Goal: Task Accomplishment & Management: Use online tool/utility

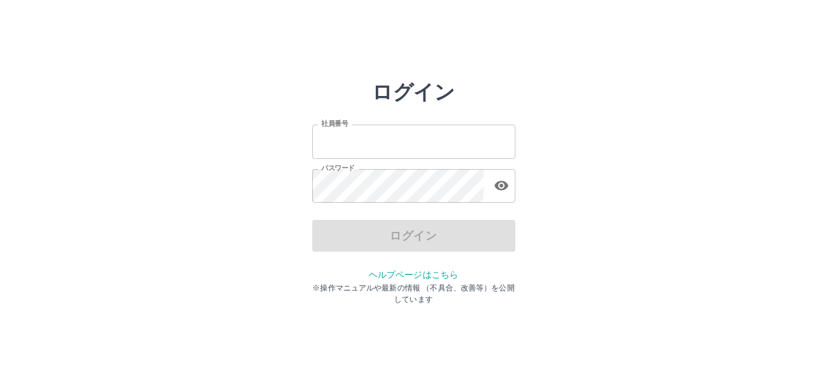
type input "*******"
click at [385, 239] on div "ログイン" at bounding box center [413, 236] width 203 height 32
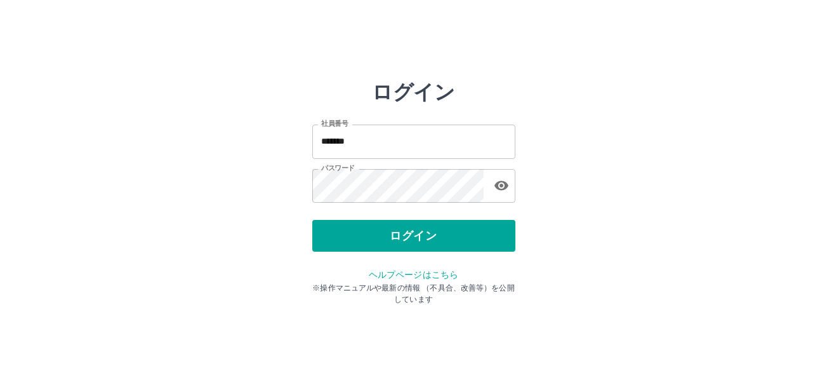
click at [385, 239] on button "ログイン" at bounding box center [413, 236] width 203 height 32
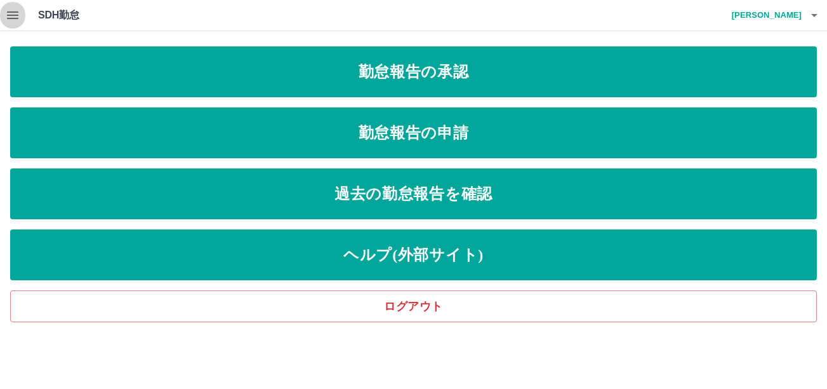
click at [13, 12] on icon "button" at bounding box center [12, 15] width 11 height 8
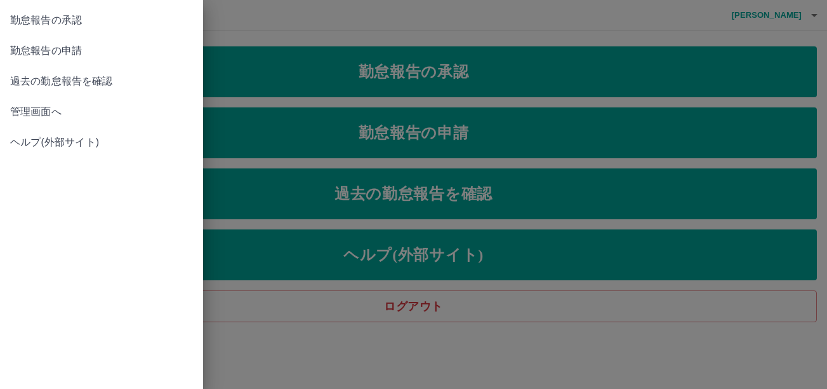
click at [62, 112] on span "管理画面へ" at bounding box center [101, 111] width 183 height 15
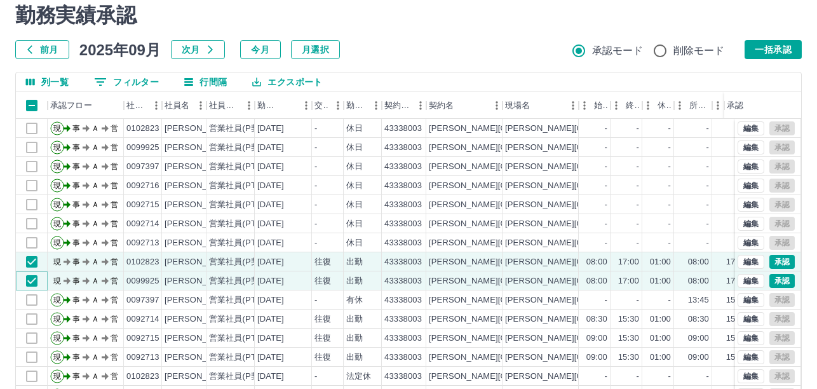
scroll to position [21, 0]
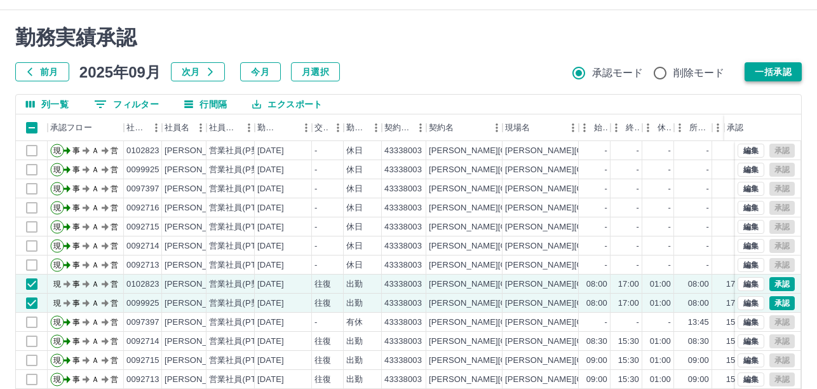
click at [767, 72] on button "一括承認" at bounding box center [772, 71] width 57 height 19
